Goal: Find specific page/section: Find specific page/section

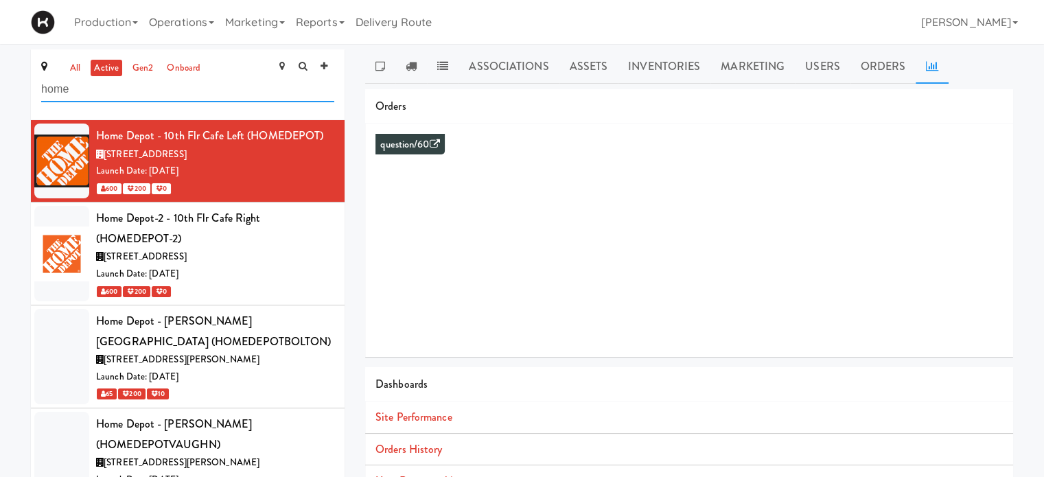
drag, startPoint x: 147, startPoint y: 91, endPoint x: 0, endPoint y: 97, distance: 147.0
click at [0, 97] on div "all active gen2 onboard home Home Depot - 10th Flr Cafe Left (HOMEDEPOT) [STREE…" at bounding box center [522, 325] width 1044 height 553
type input "v"
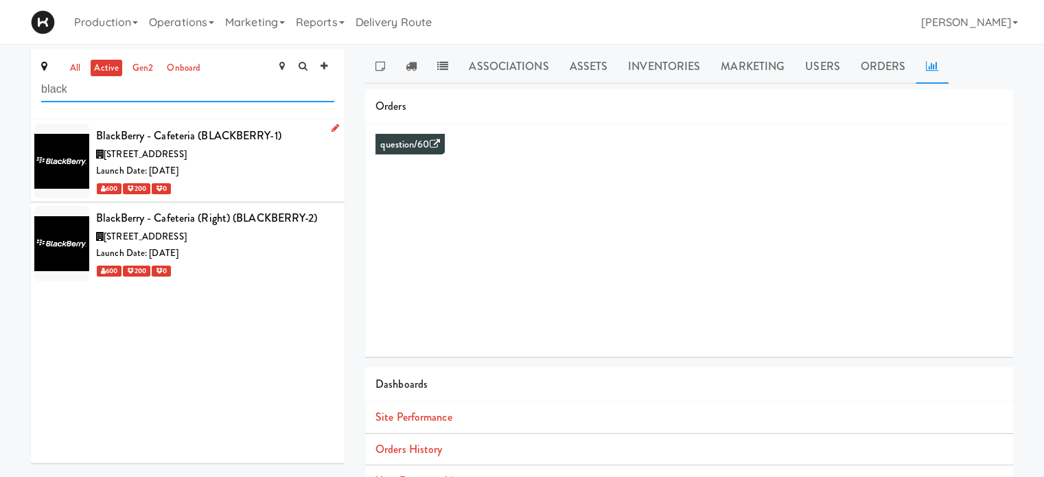
type input "black"
click at [206, 161] on div "[STREET_ADDRESS]" at bounding box center [215, 154] width 238 height 17
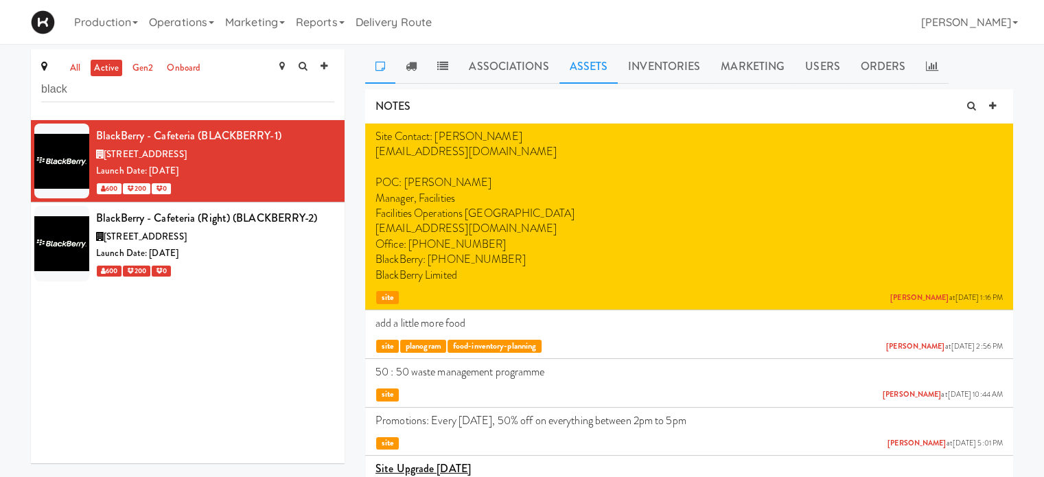
click at [590, 77] on link "Assets" at bounding box center [588, 66] width 59 height 34
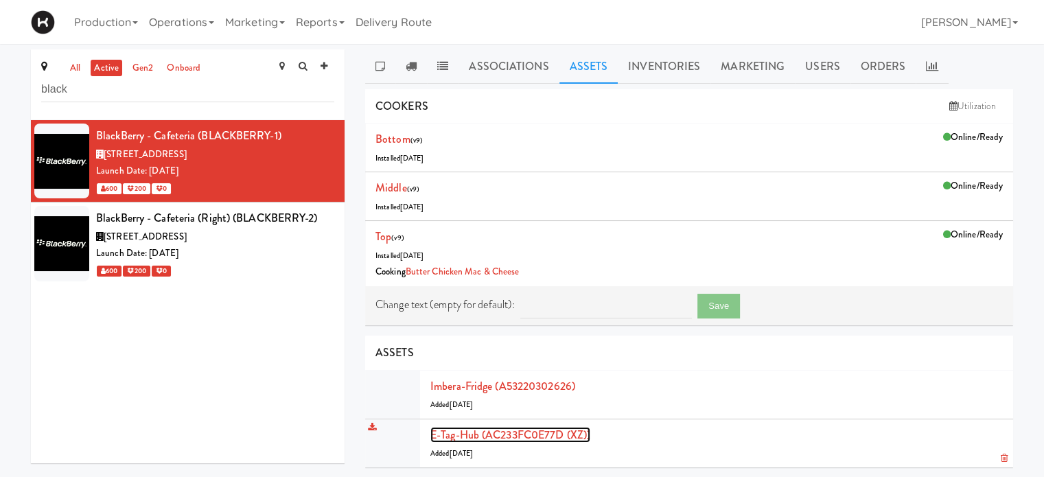
click at [456, 429] on link "E-tag-hub (AC233FC0E77D (XZ))" at bounding box center [510, 435] width 160 height 16
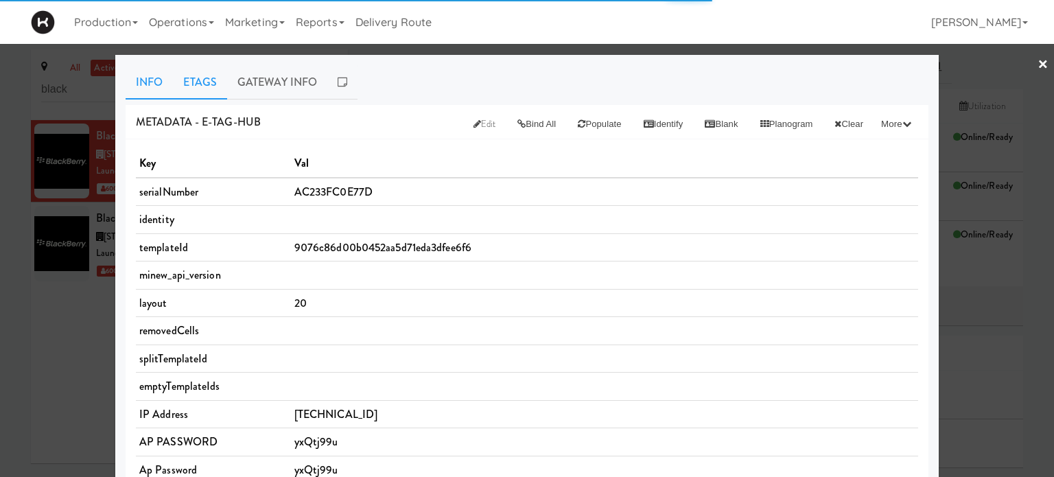
click at [205, 76] on link "Etags" at bounding box center [200, 82] width 54 height 34
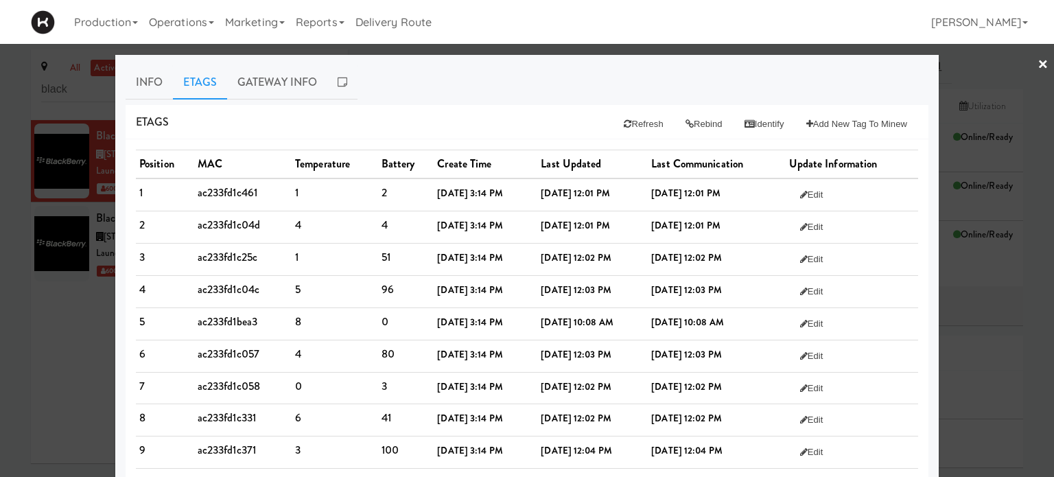
click at [1039, 60] on div at bounding box center [527, 238] width 1054 height 477
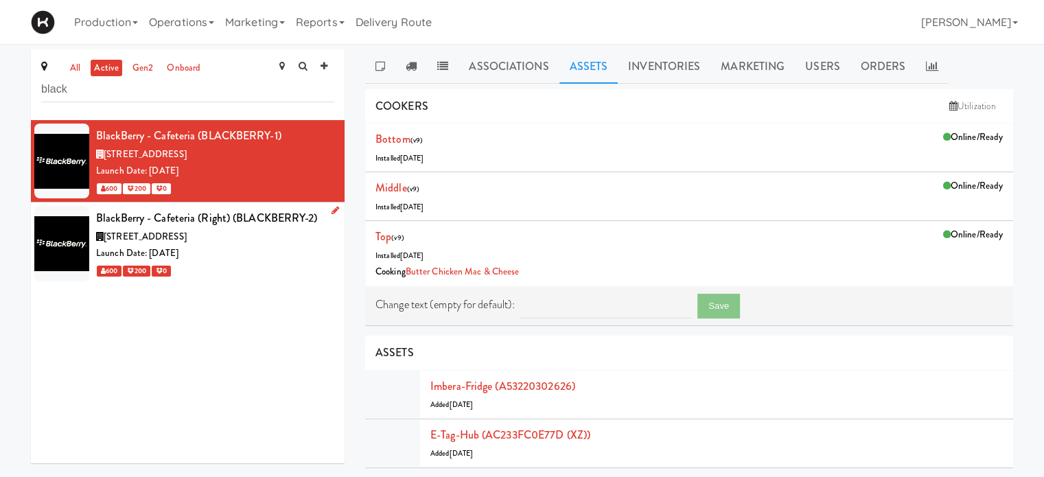
click at [269, 262] on div "600 200 0" at bounding box center [215, 270] width 238 height 17
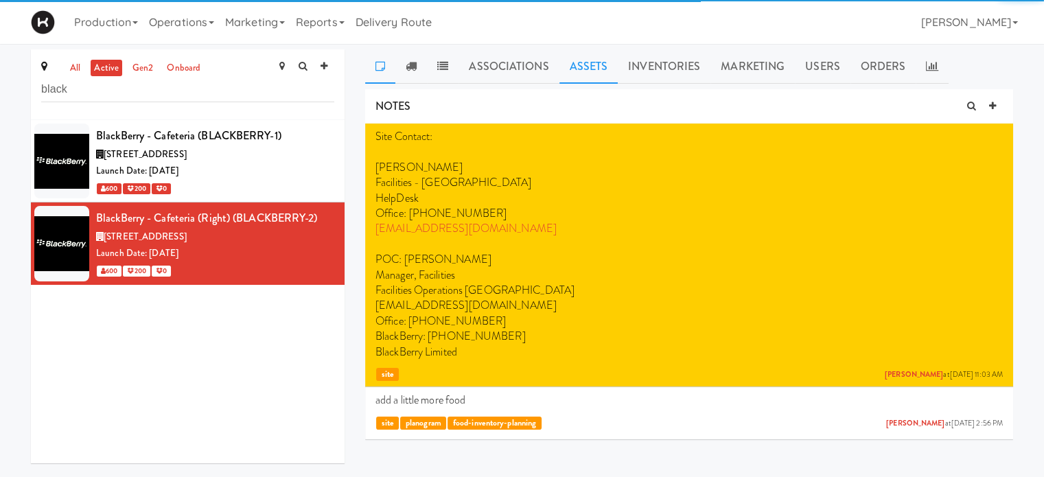
click at [593, 60] on link "Assets" at bounding box center [588, 66] width 59 height 34
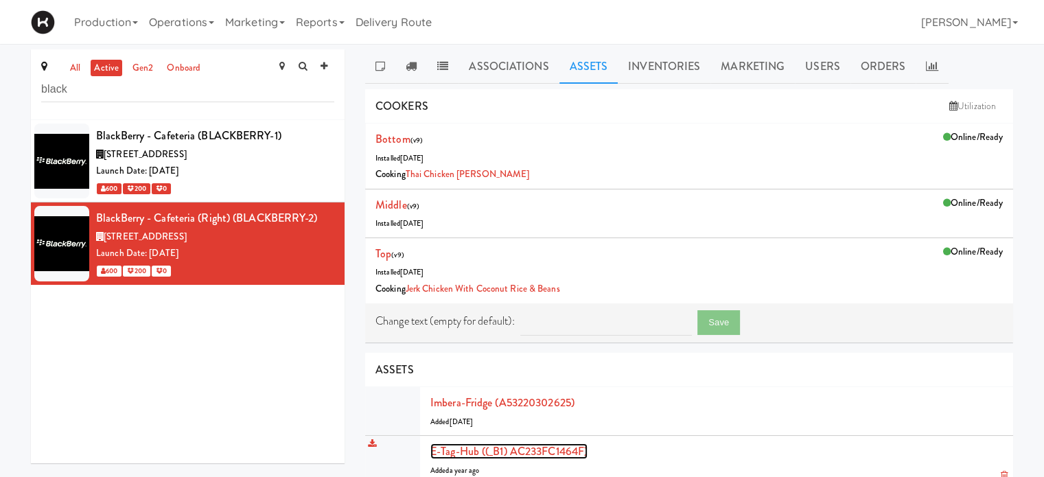
click at [488, 453] on link "E-tag-hub ((_B1) AC233FC1464F)" at bounding box center [508, 451] width 157 height 16
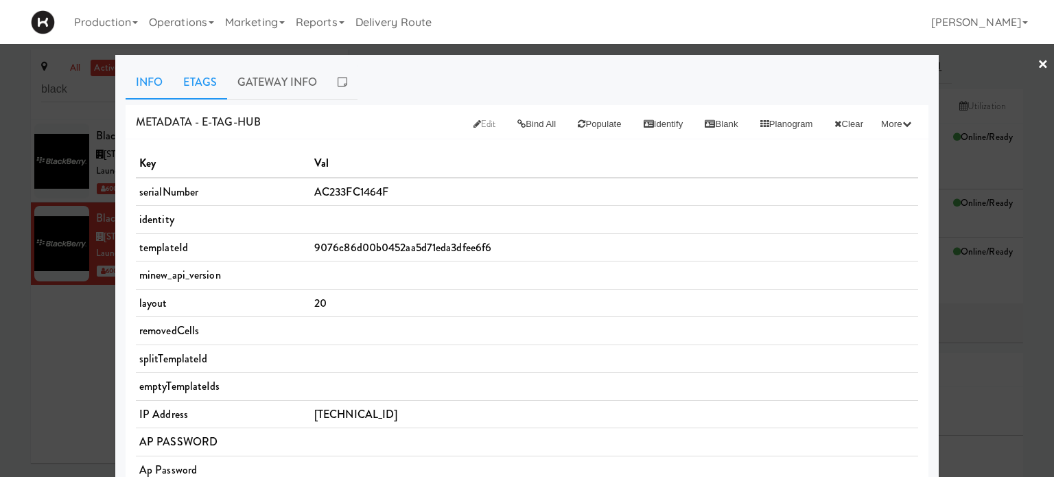
click at [191, 83] on link "Etags" at bounding box center [200, 82] width 54 height 34
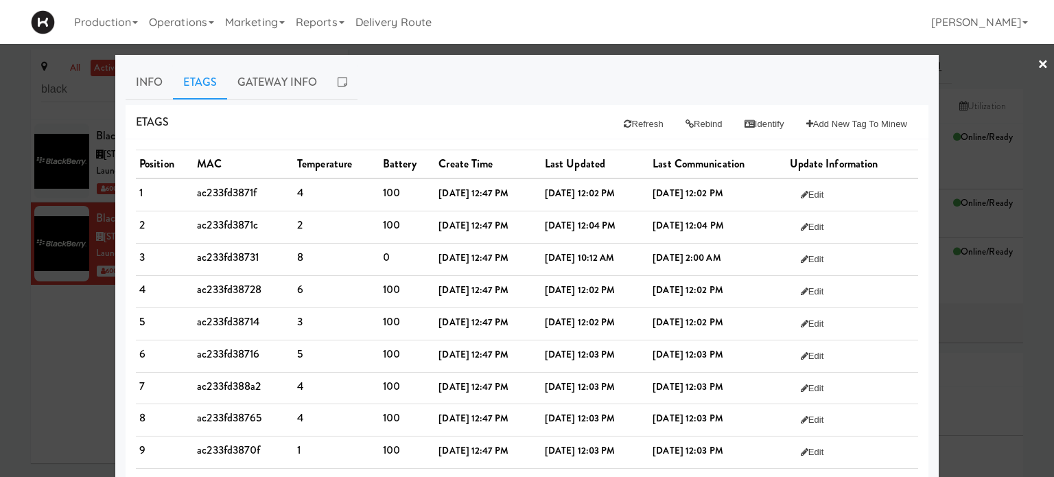
click at [1038, 62] on link "×" at bounding box center [1043, 65] width 11 height 43
